Goal: Navigation & Orientation: Understand site structure

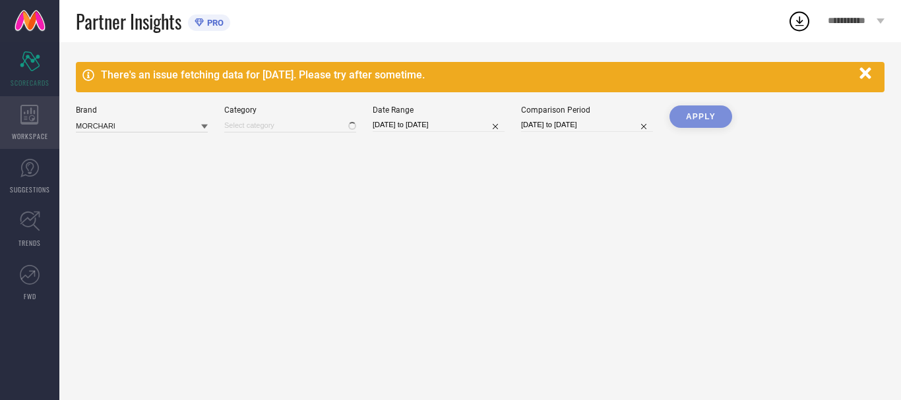
type input "All"
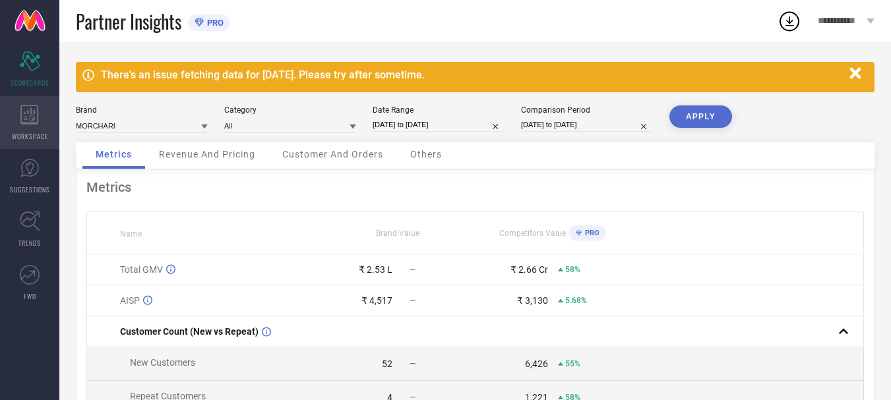
click at [50, 119] on div "WORKSPACE" at bounding box center [29, 122] width 59 height 53
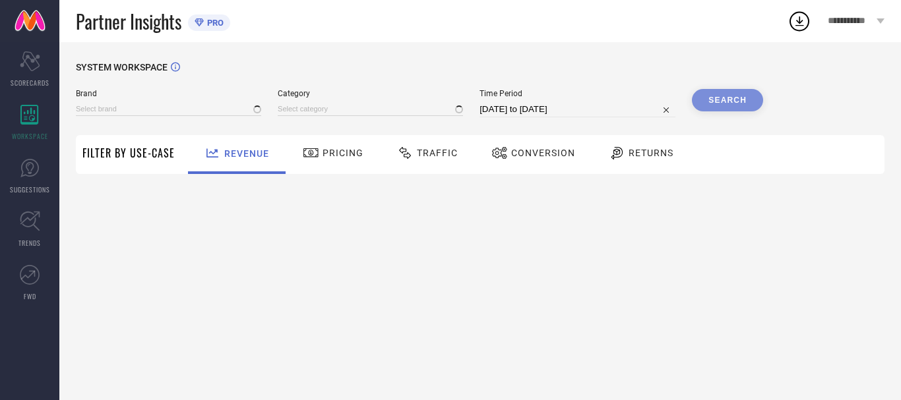
type input "MORCHARI"
type input "All"
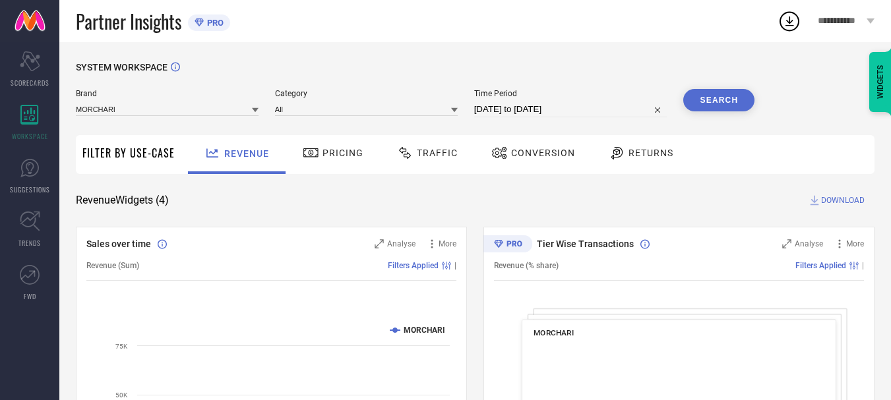
click at [634, 160] on div "Returns" at bounding box center [640, 153] width 71 height 22
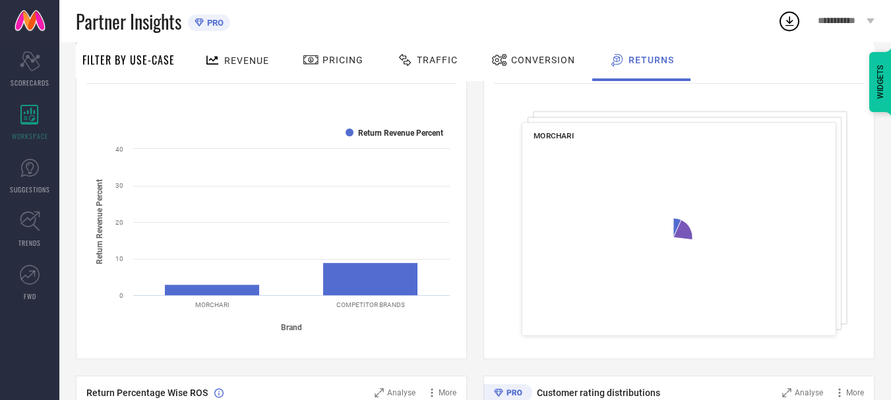
scroll to position [198, 0]
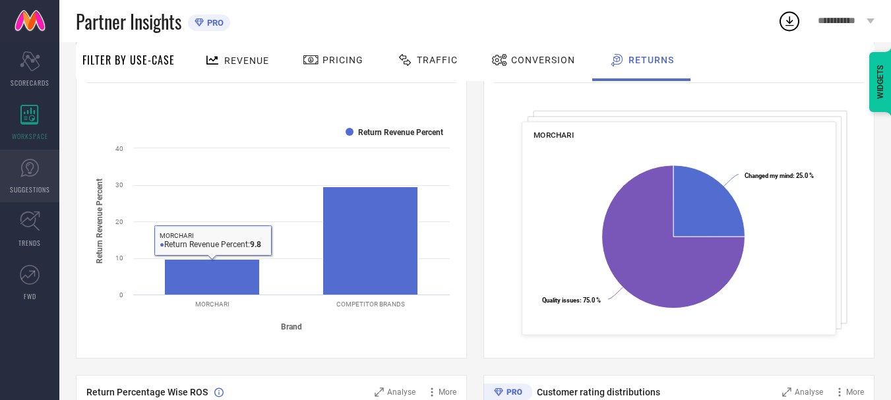
click at [55, 181] on link "SUGGESTIONS" at bounding box center [29, 176] width 59 height 53
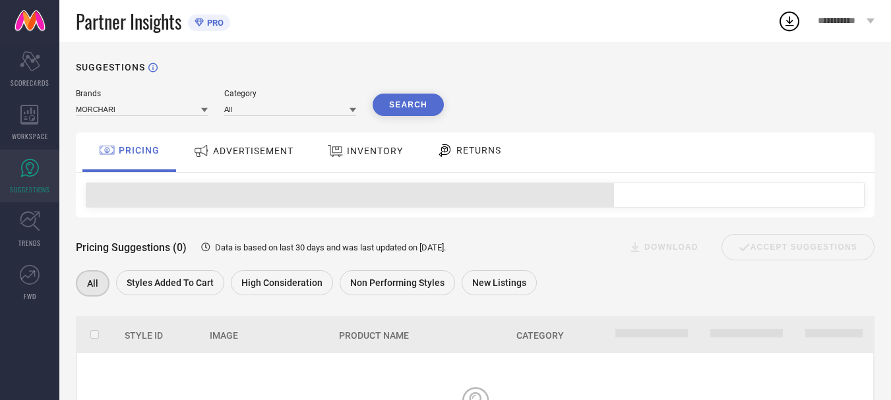
click at [267, 156] on span "ADVERTISEMENT" at bounding box center [253, 151] width 80 height 11
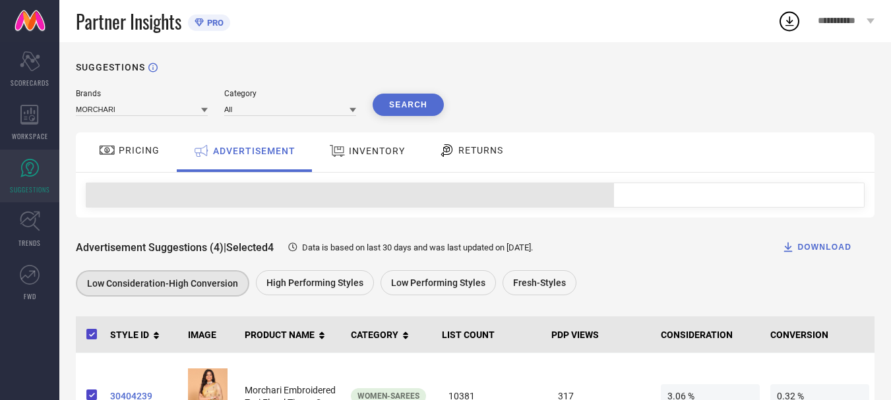
click at [357, 160] on div "INVENTORY" at bounding box center [367, 151] width 82 height 24
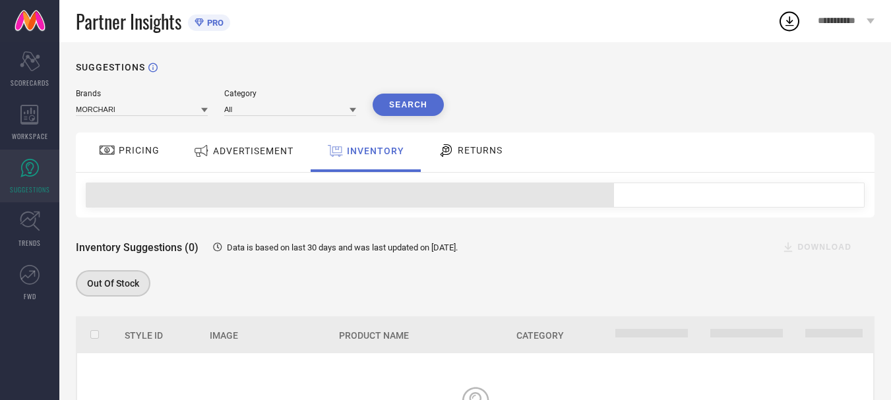
click at [481, 166] on div "RETURNS" at bounding box center [470, 153] width 98 height 40
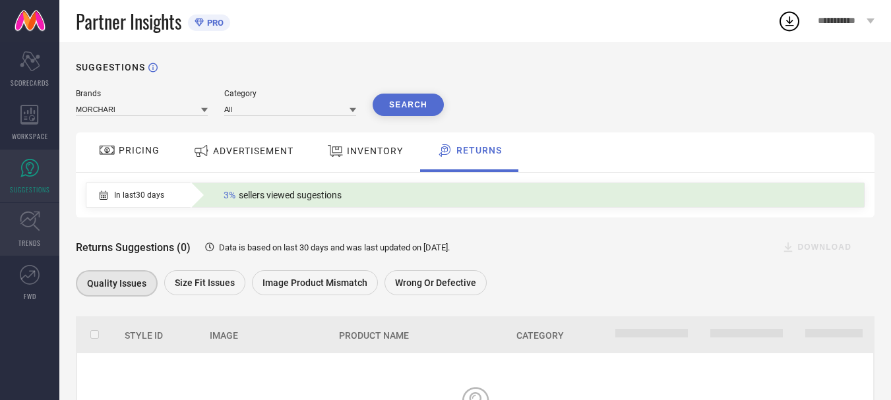
click at [9, 210] on link "TRENDS" at bounding box center [29, 229] width 59 height 53
